Goal: Information Seeking & Learning: Learn about a topic

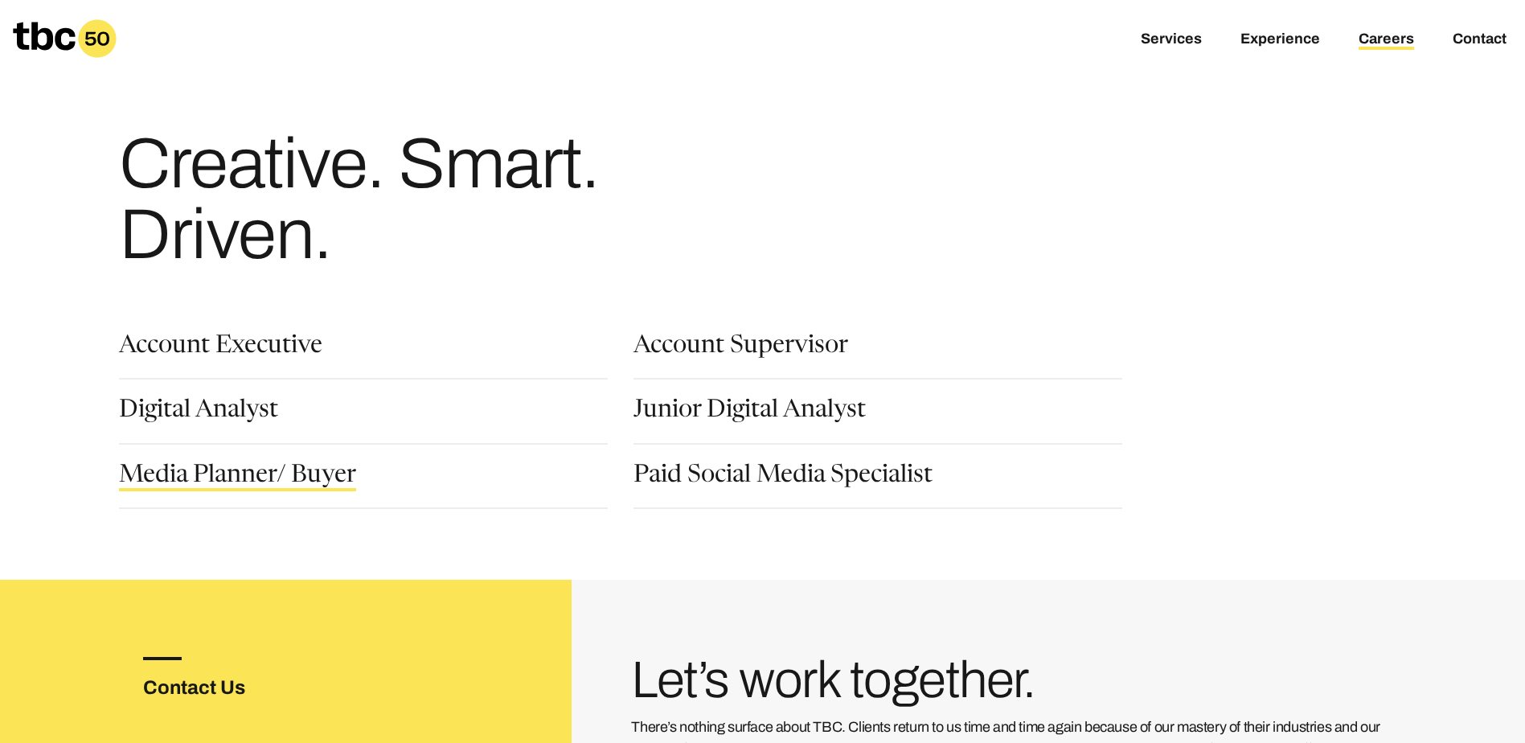
click at [276, 479] on link "Media Planner/ Buyer" at bounding box center [237, 477] width 237 height 27
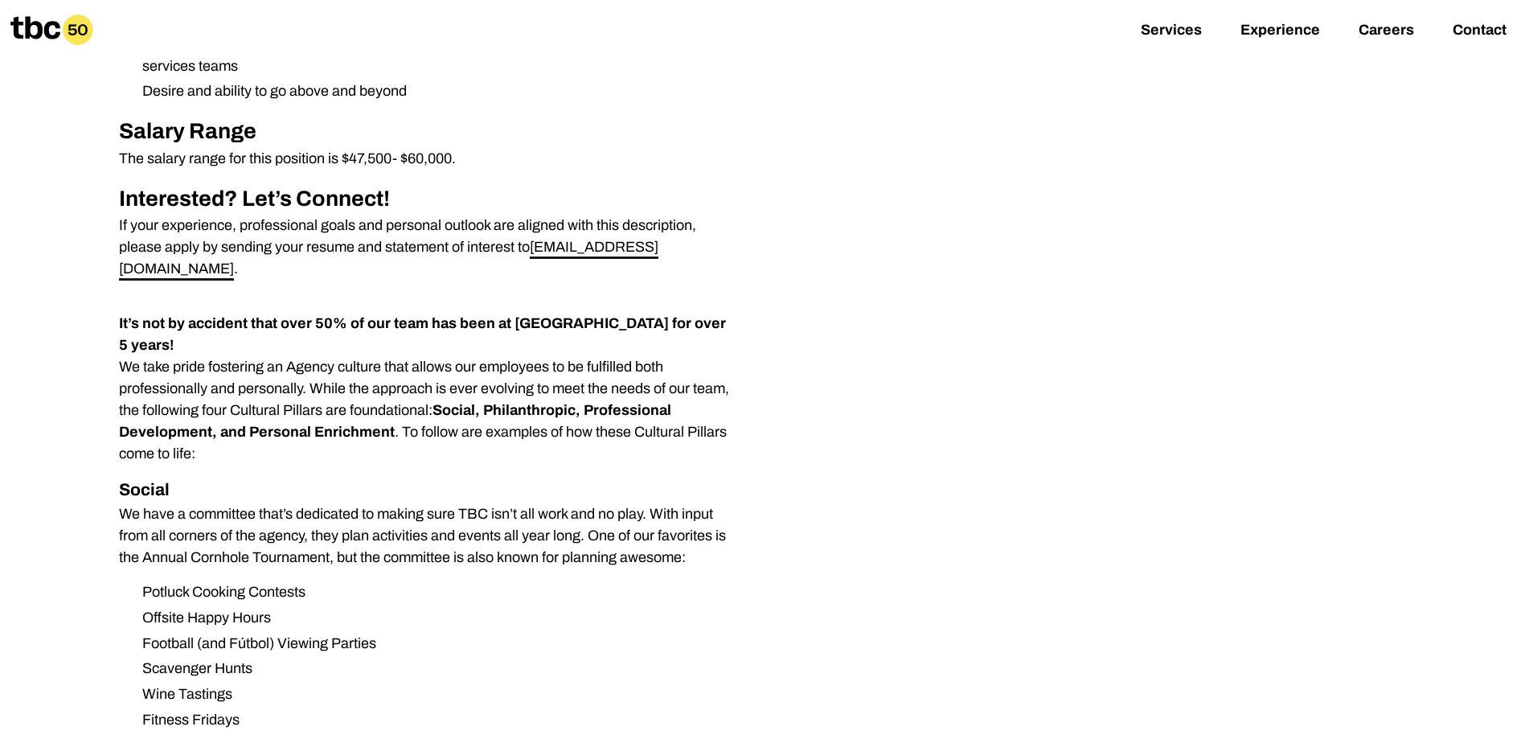
scroll to position [1447, 0]
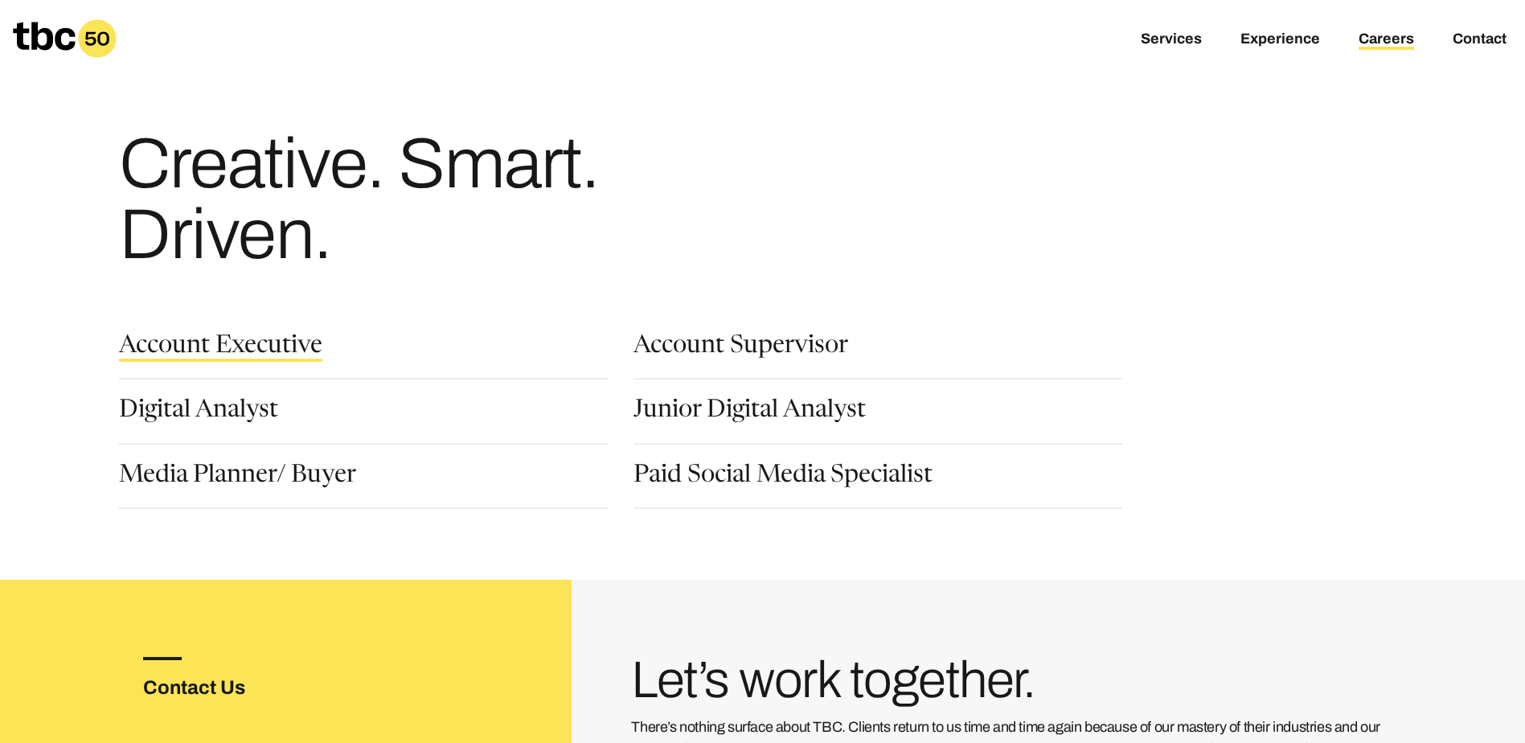
click at [227, 343] on link "Account Executive" at bounding box center [220, 347] width 203 height 27
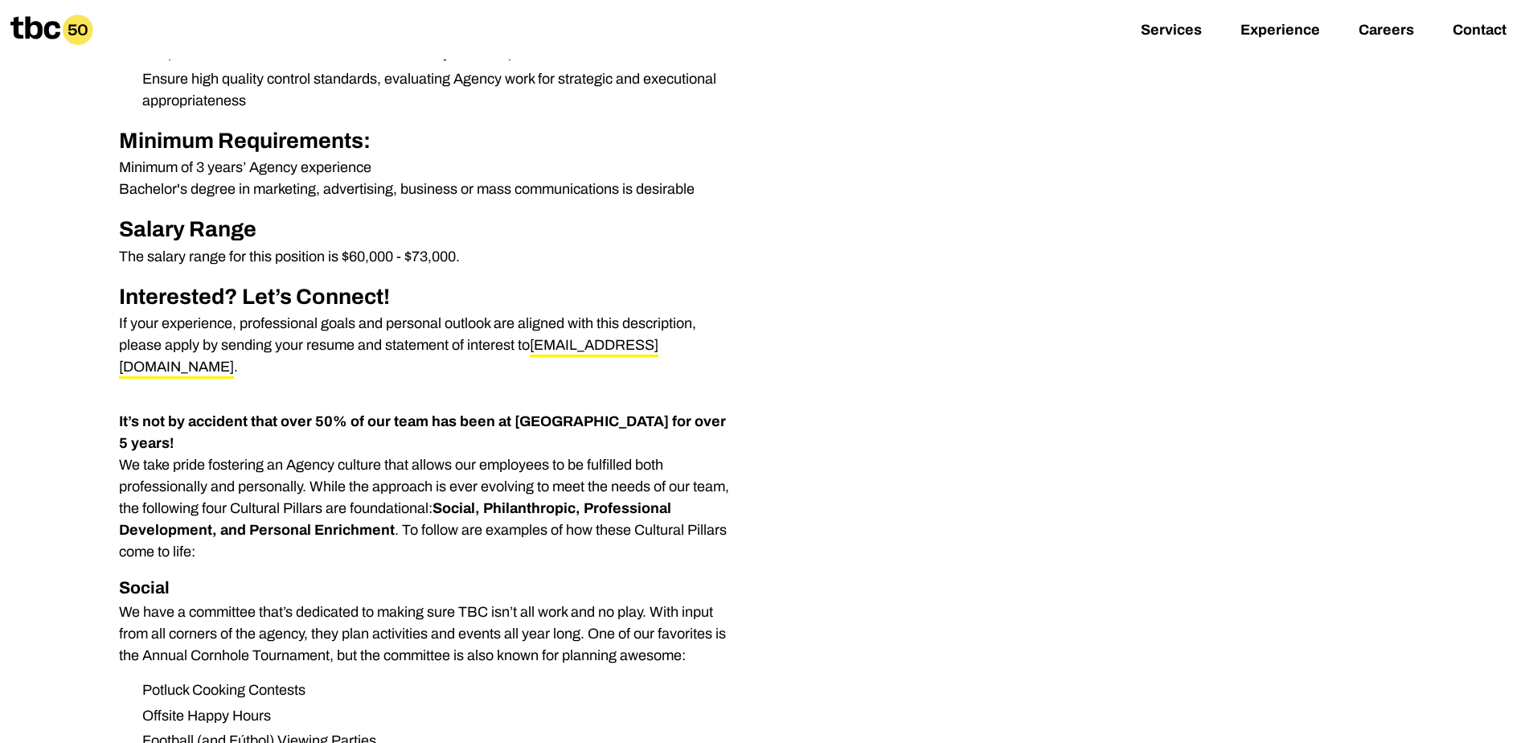
scroll to position [804, 0]
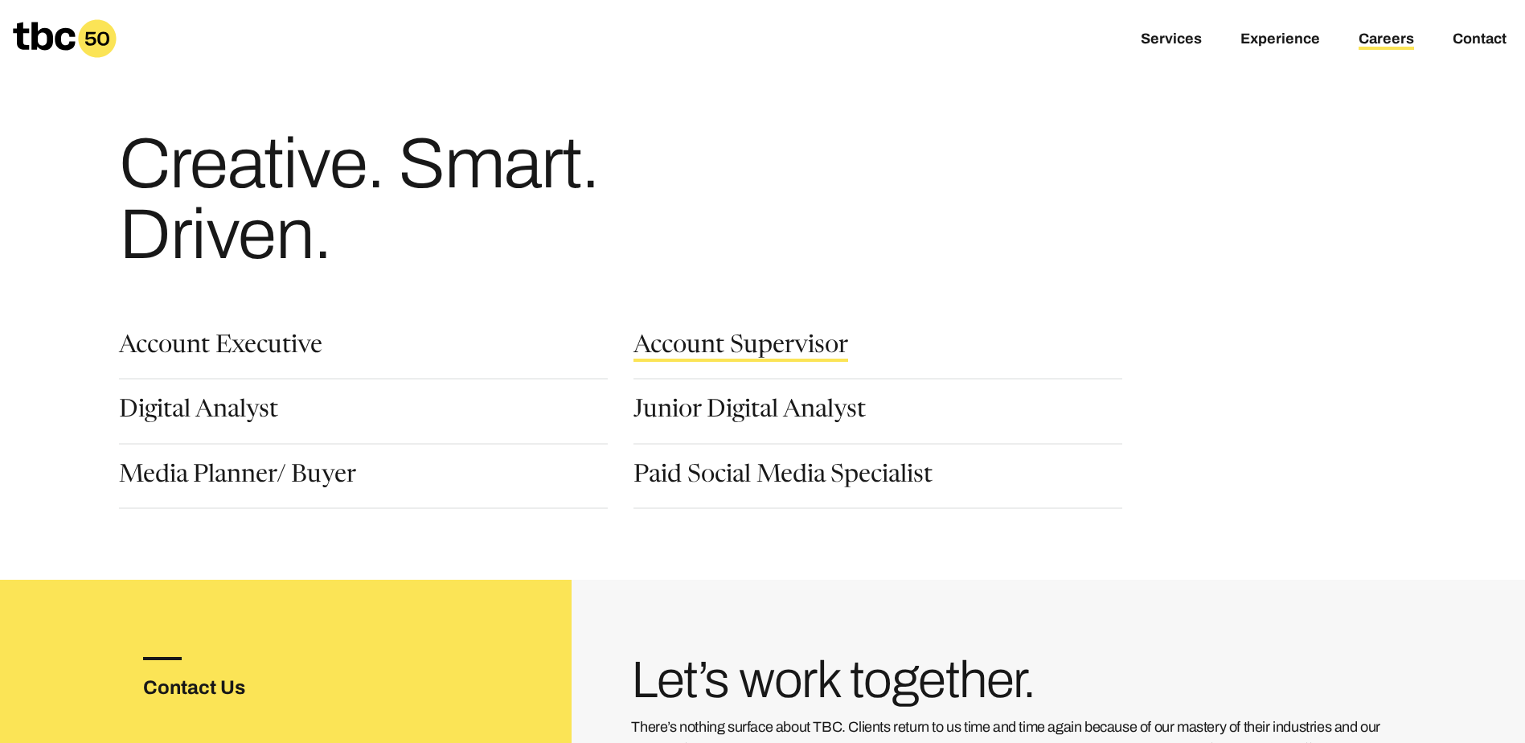
click at [810, 343] on link "Account Supervisor" at bounding box center [740, 347] width 215 height 27
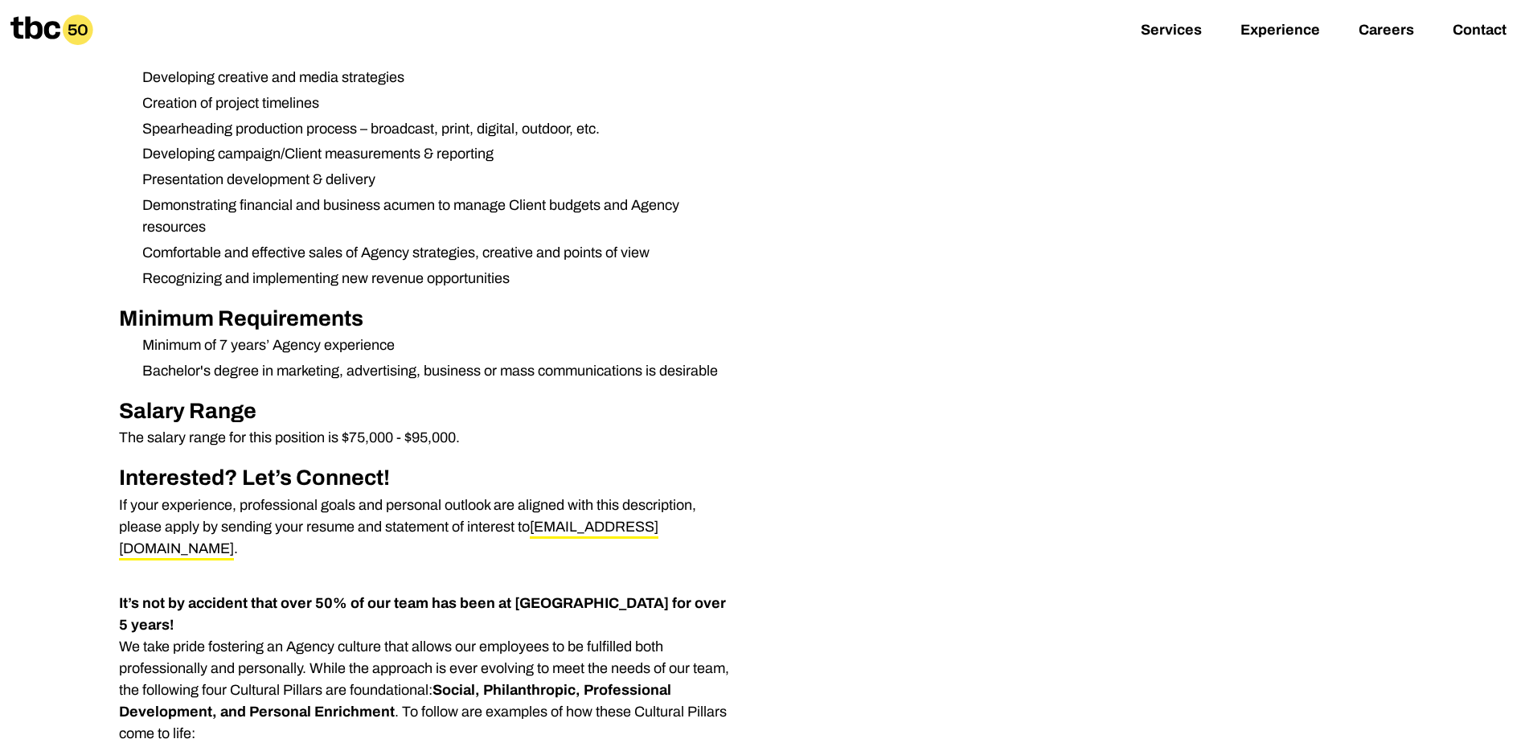
scroll to position [723, 0]
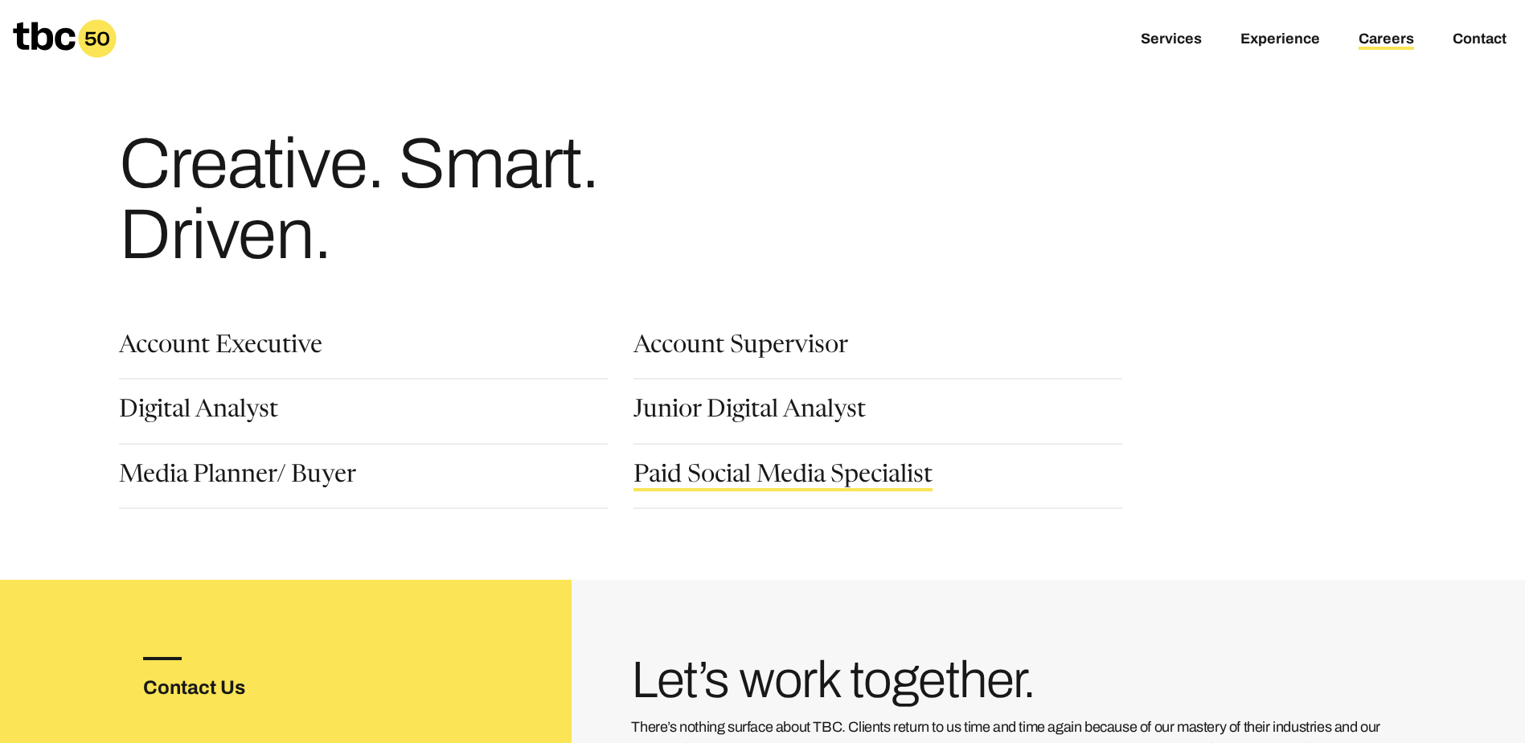
click at [803, 477] on link "Paid Social Media Specialist" at bounding box center [782, 477] width 299 height 27
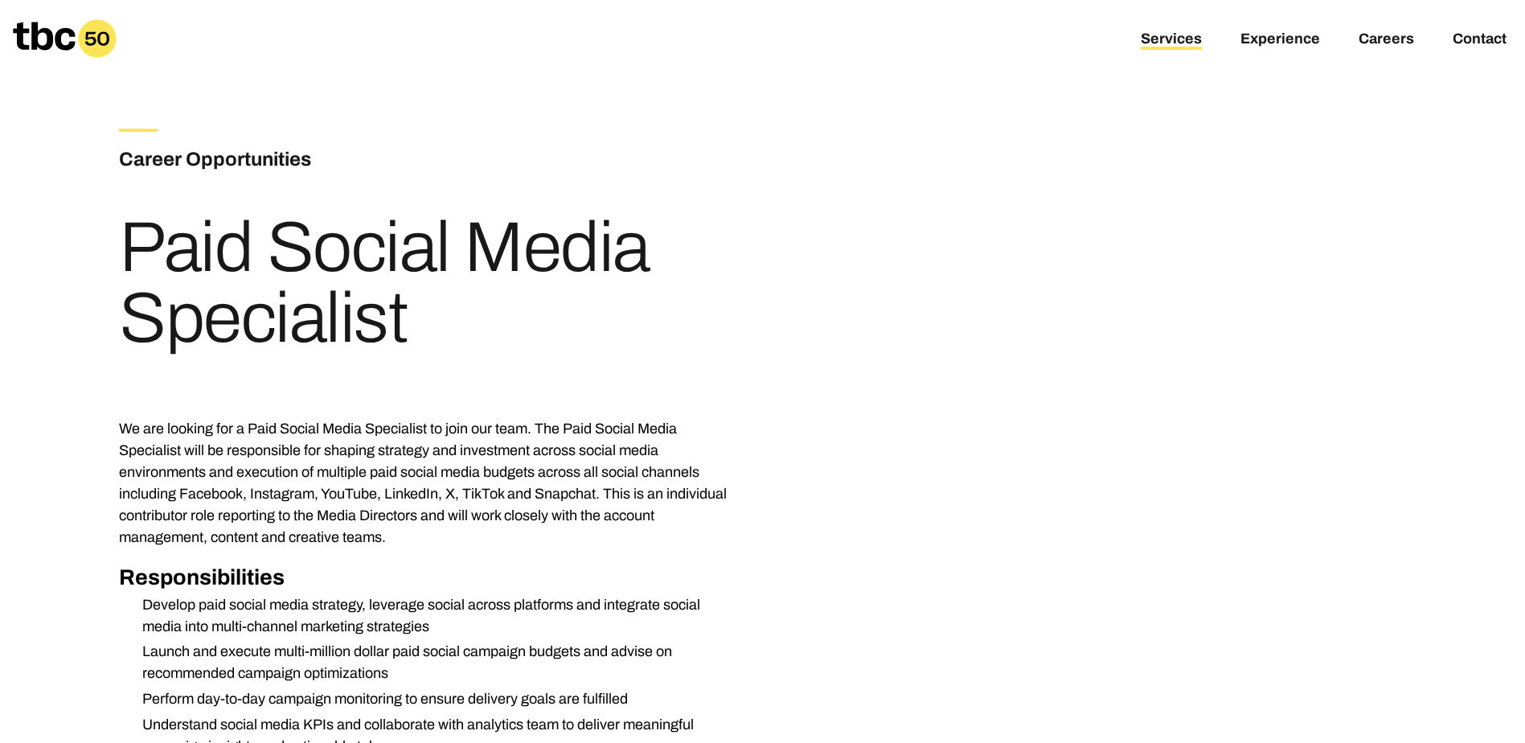
click at [1186, 43] on link "Services" at bounding box center [1170, 40] width 61 height 19
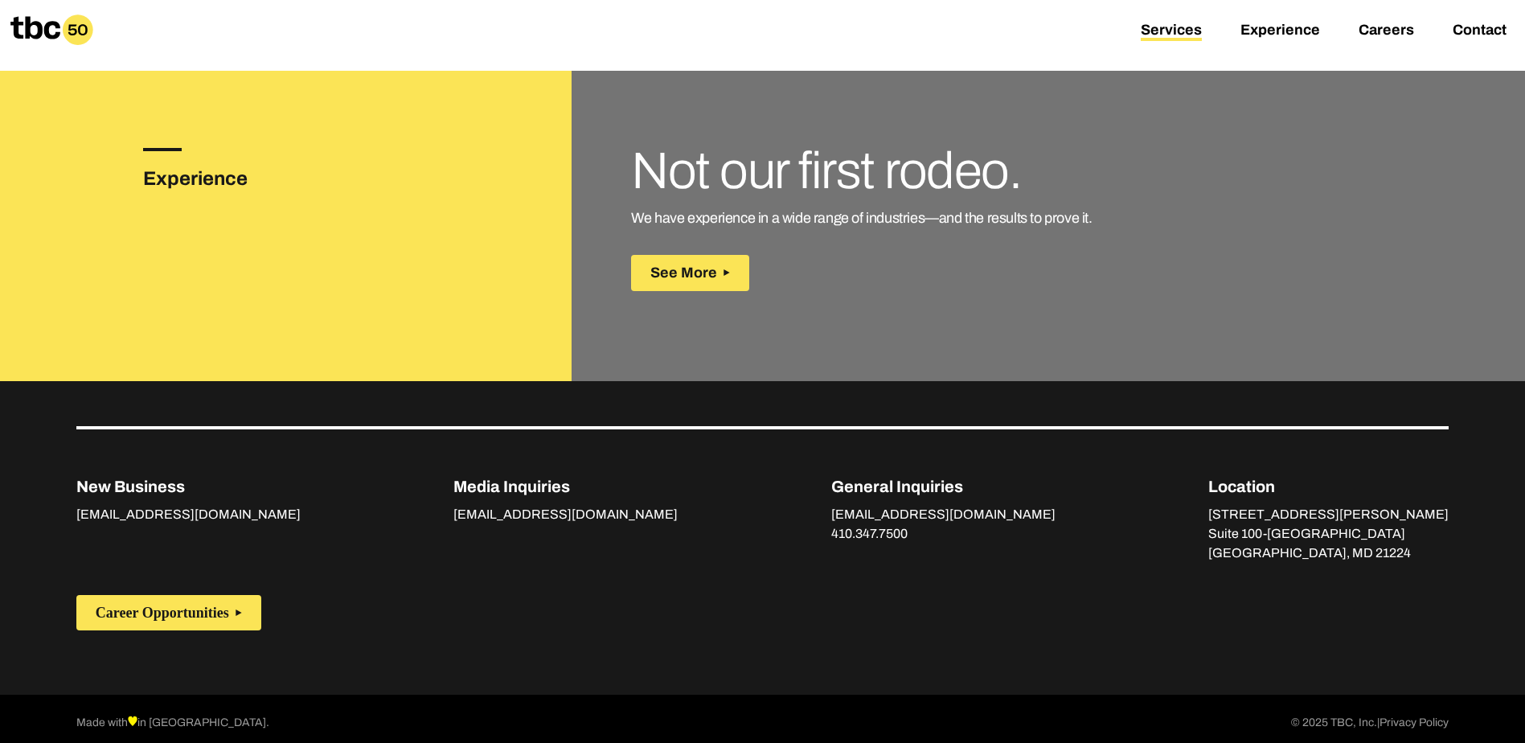
scroll to position [2274, 0]
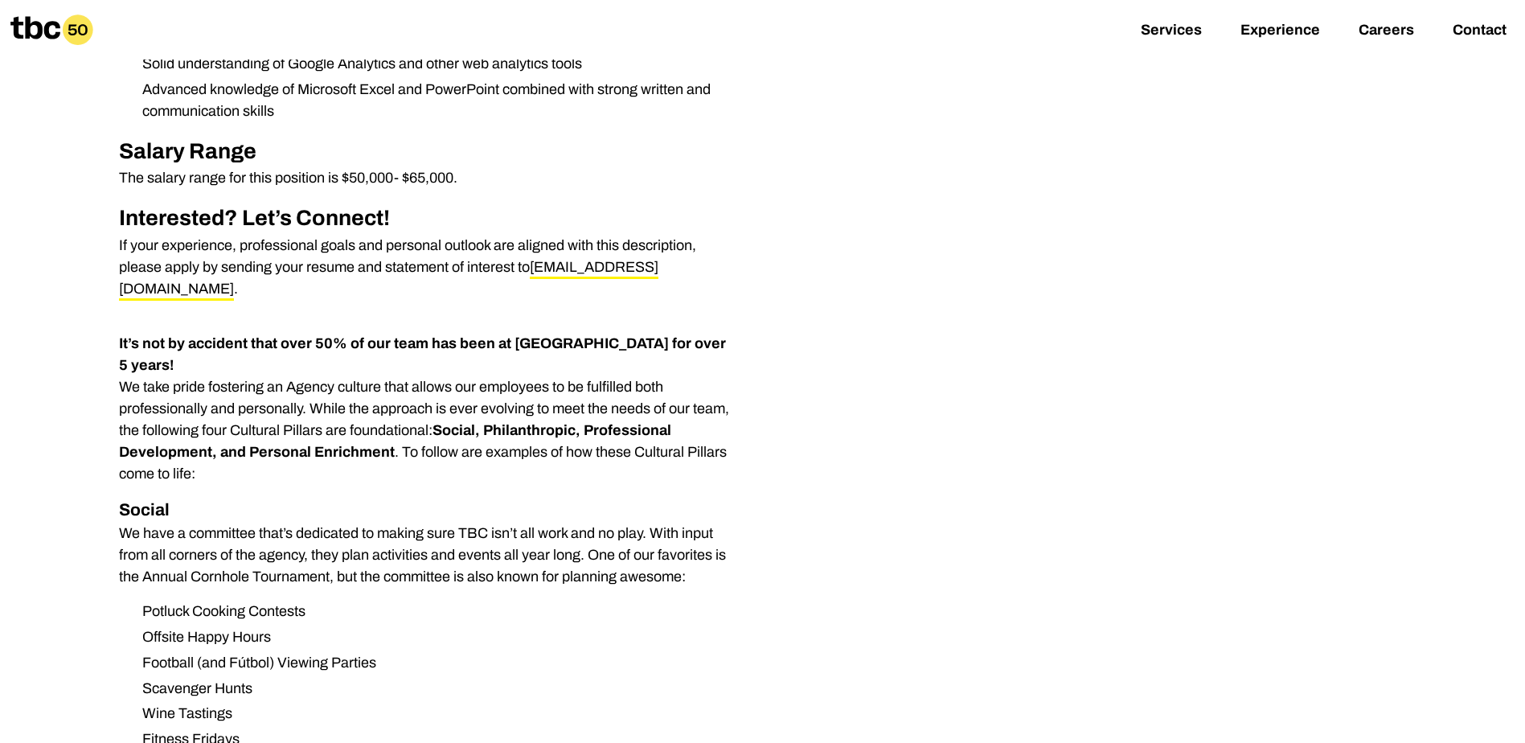
scroll to position [964, 0]
